Goal: Check status: Check status

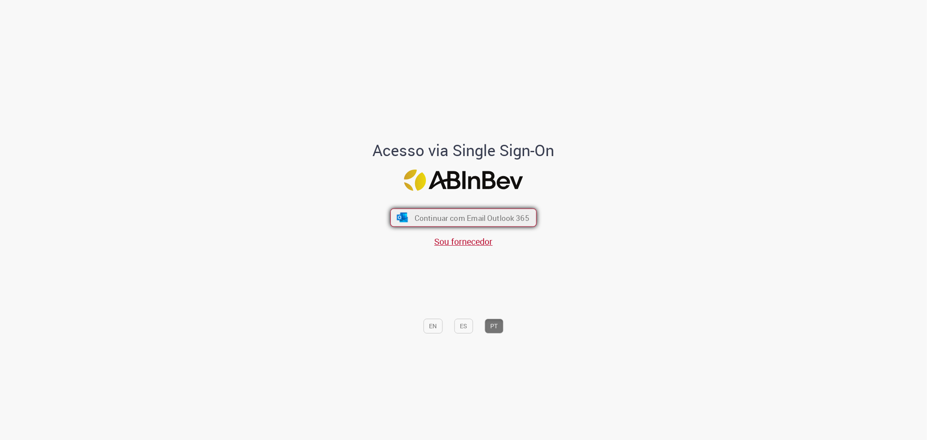
click at [437, 219] on span "Continuar com Email Outlook 365" at bounding box center [472, 218] width 115 height 10
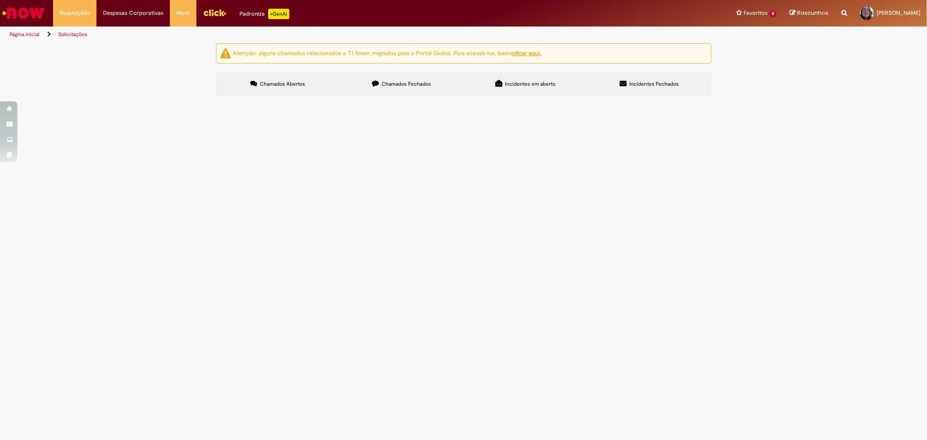
click at [402, 83] on span "Chamados Fechados" at bounding box center [407, 83] width 50 height 7
click at [0, 0] on span "[DATE] 13:21:46" at bounding box center [0, 0] width 0 height 0
click at [0, 0] on span "R13359033" at bounding box center [0, 0] width 0 height 0
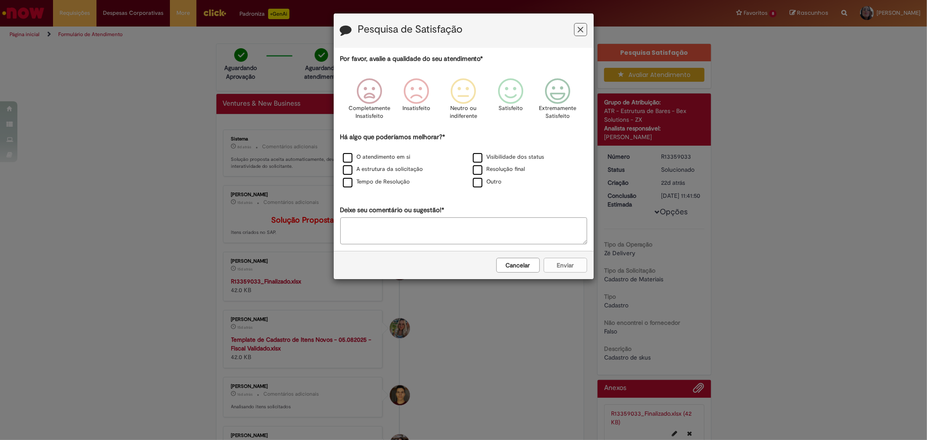
click at [522, 272] on button "Cancelar" at bounding box center [517, 265] width 43 height 15
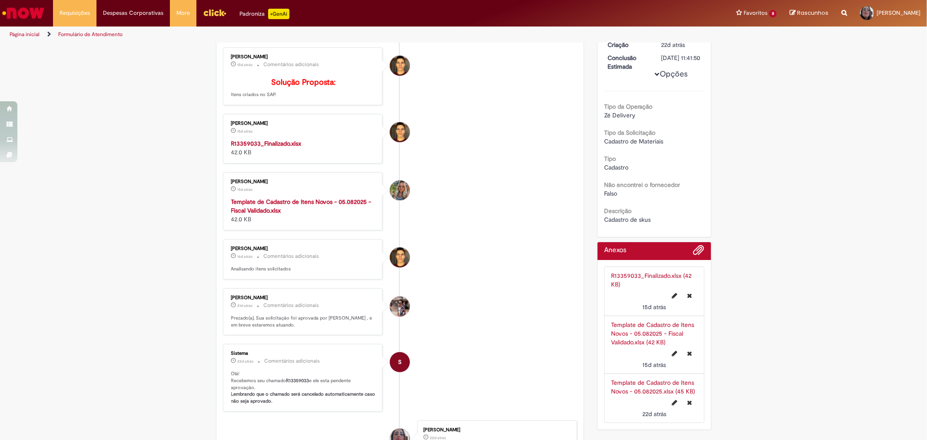
scroll to position [145, 0]
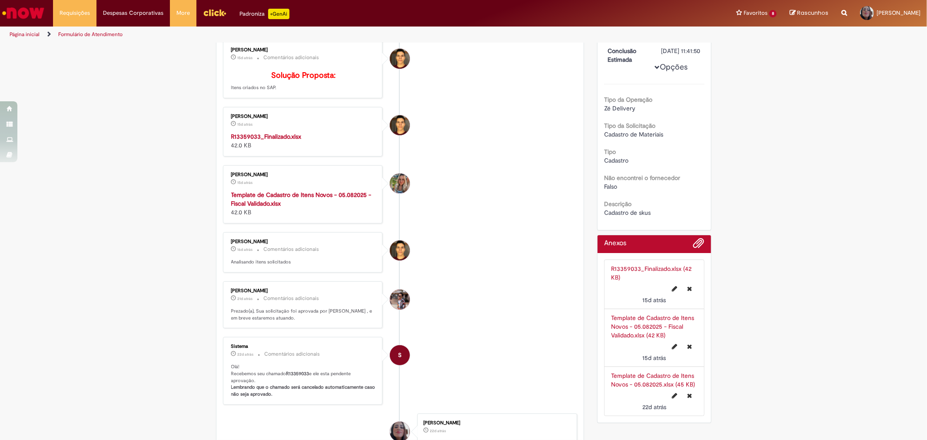
click at [646, 275] on link "R13359033_Finalizado.xlsx (42 KB)" at bounding box center [651, 273] width 80 height 17
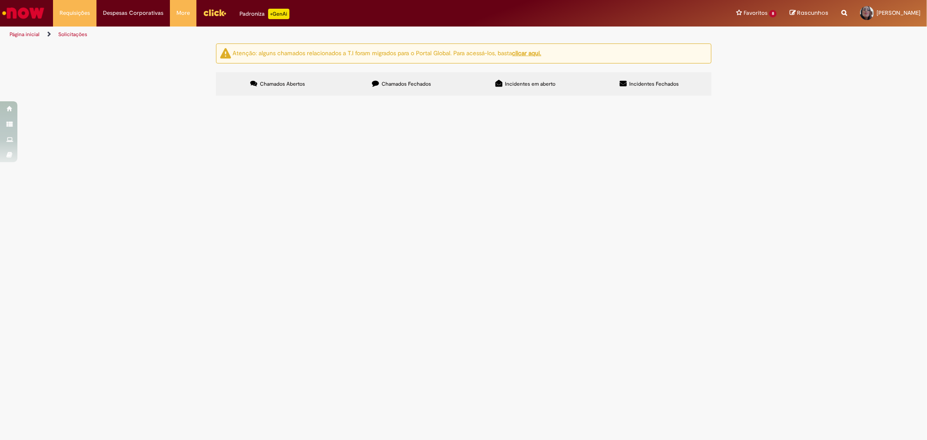
click at [390, 80] on label "Chamados Fechados" at bounding box center [402, 83] width 124 height 23
click at [405, 83] on span "Chamados Fechados" at bounding box center [407, 83] width 50 height 7
click at [0, 0] on span "[DATE] 10:00:01" at bounding box center [0, 0] width 0 height 0
click at [0, 0] on td "R13424102" at bounding box center [0, 0] width 0 height 0
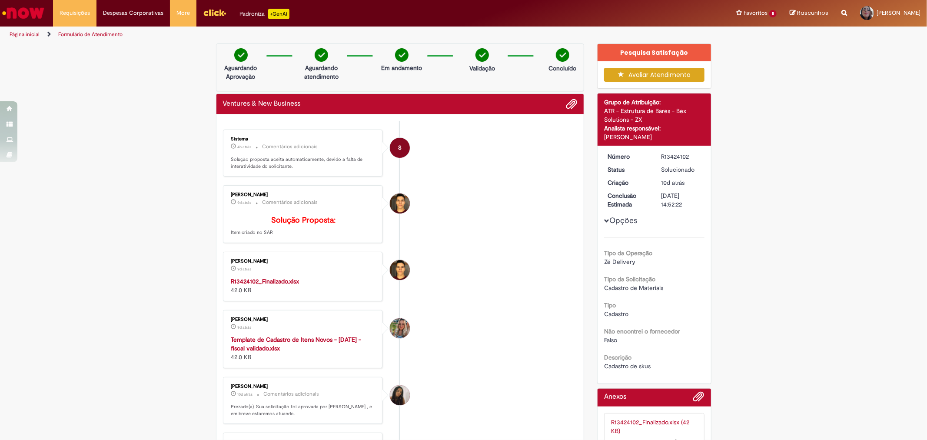
click at [341, 350] on strong "Template de Cadastro de Itens Novos - [DATE] - fiscal validado.xlsx" at bounding box center [296, 343] width 130 height 17
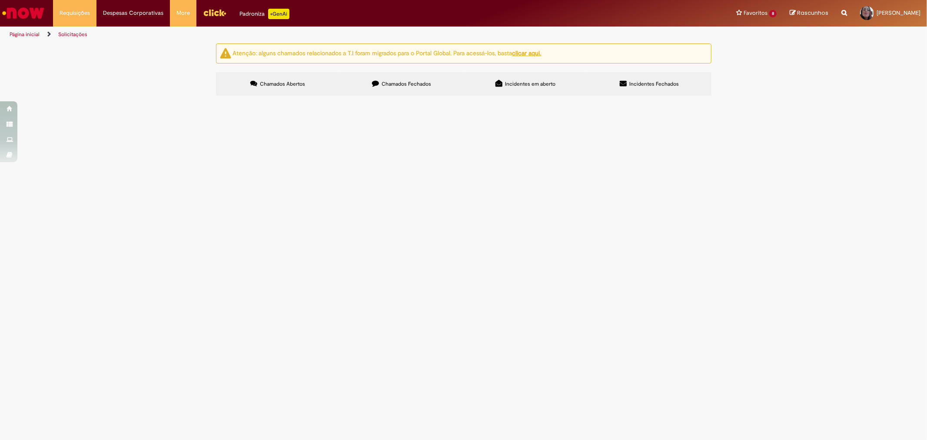
click at [407, 83] on span "Chamados Fechados" at bounding box center [407, 83] width 50 height 7
click at [0, 0] on span "R13372152" at bounding box center [0, 0] width 0 height 0
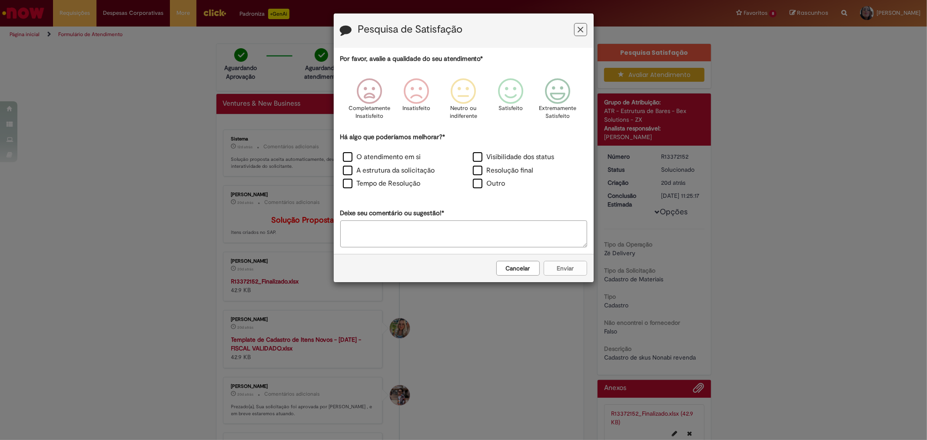
drag, startPoint x: 515, startPoint y: 266, endPoint x: 606, endPoint y: 249, distance: 93.3
click at [517, 266] on button "Cancelar" at bounding box center [517, 268] width 43 height 15
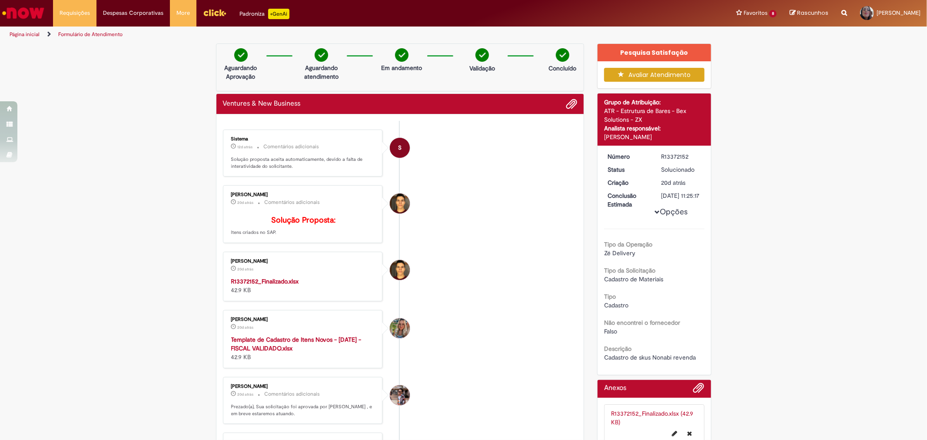
click at [668, 155] on div "R13372152" at bounding box center [681, 156] width 40 height 9
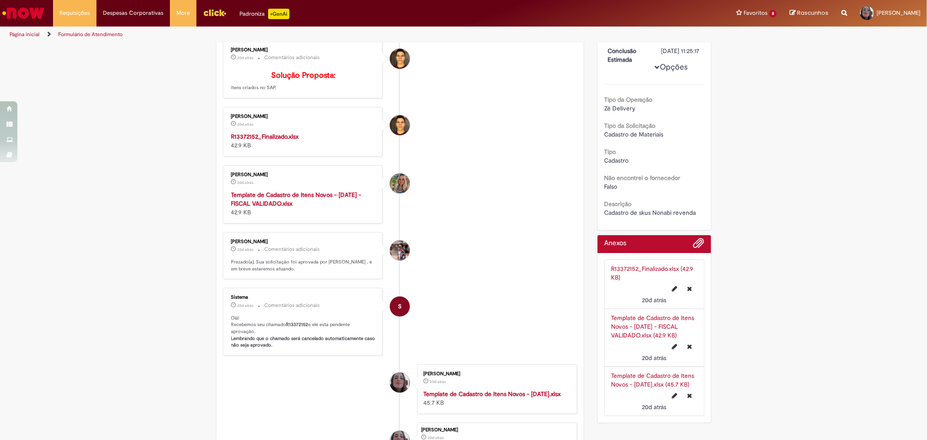
click at [638, 274] on link "R13372152_Finalizado.xlsx (42.9 KB)" at bounding box center [652, 273] width 82 height 17
